Goal: Task Accomplishment & Management: Manage account settings

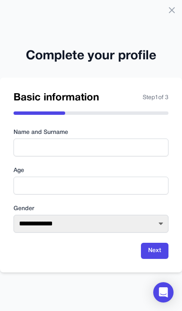
click at [170, 10] on icon at bounding box center [172, 10] width 10 height 10
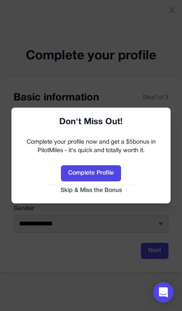
click at [78, 188] on button "Skip & Miss the Bonus" at bounding box center [91, 190] width 142 height 8
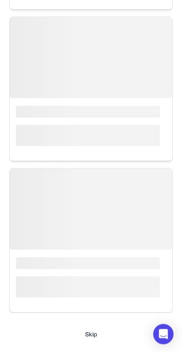
scroll to position [160, 0]
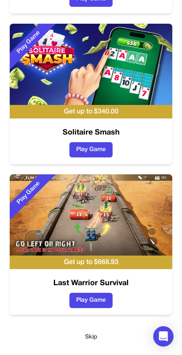
click at [96, 310] on button "Skip" at bounding box center [91, 337] width 12 height 8
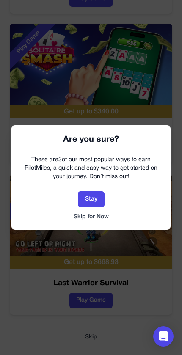
click at [104, 214] on button "Skip for Now" at bounding box center [91, 217] width 142 height 8
